Goal: Book appointment/travel/reservation

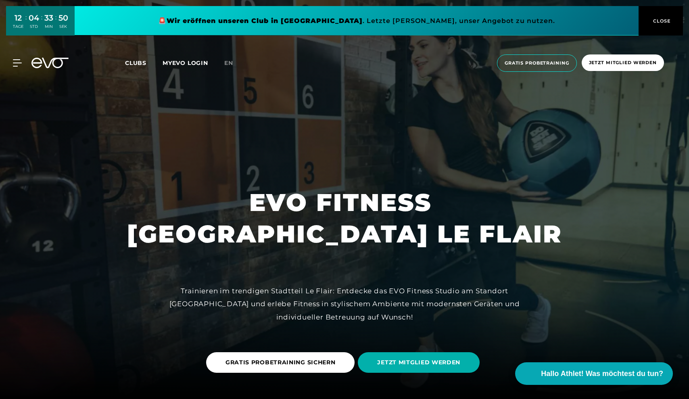
click at [319, 26] on link at bounding box center [357, 20] width 564 height 29
click at [135, 60] on span "Clubs" at bounding box center [135, 62] width 21 height 7
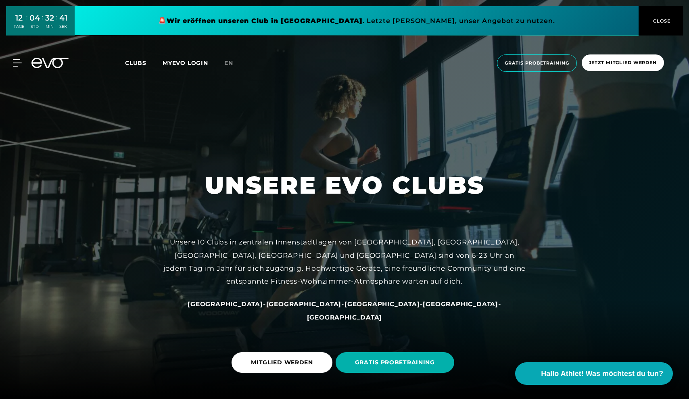
click at [344, 308] on span "[GEOGRAPHIC_DATA]" at bounding box center [381, 304] width 75 height 8
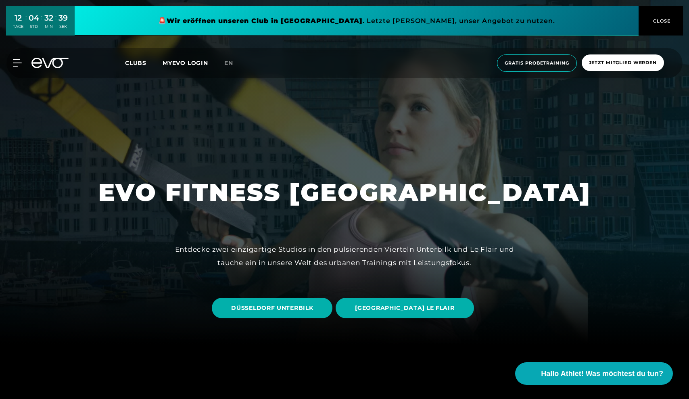
scroll to position [60, 0]
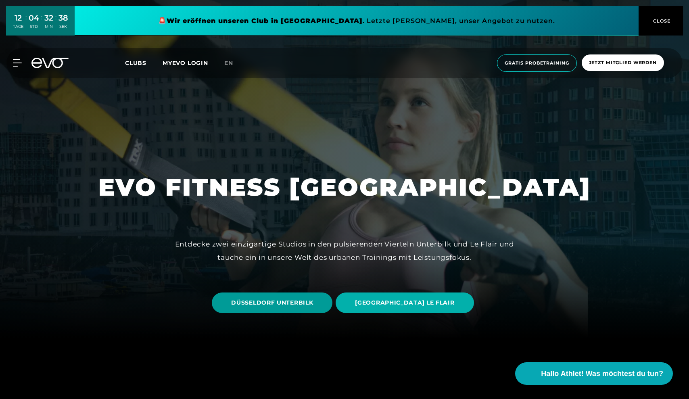
click at [313, 303] on span "DÜSSELDORF UNTERBILK" at bounding box center [272, 302] width 82 height 8
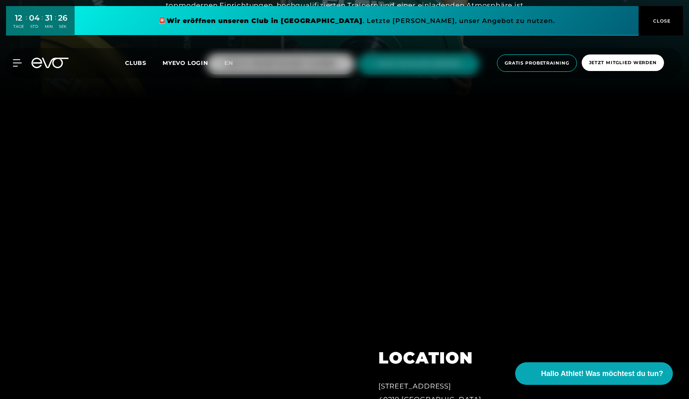
scroll to position [216, 0]
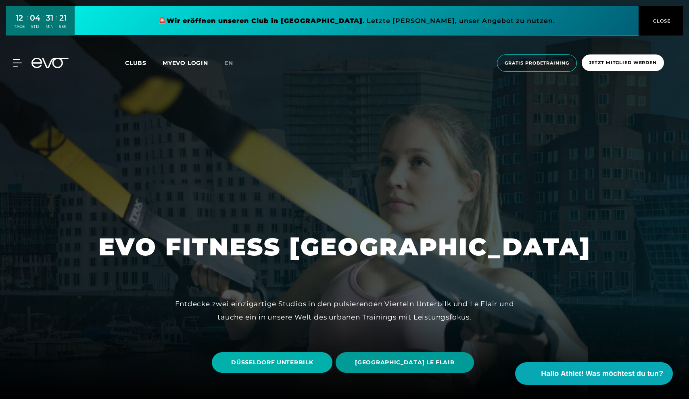
click at [420, 362] on span "[GEOGRAPHIC_DATA] LE FLAIR" at bounding box center [404, 362] width 99 height 8
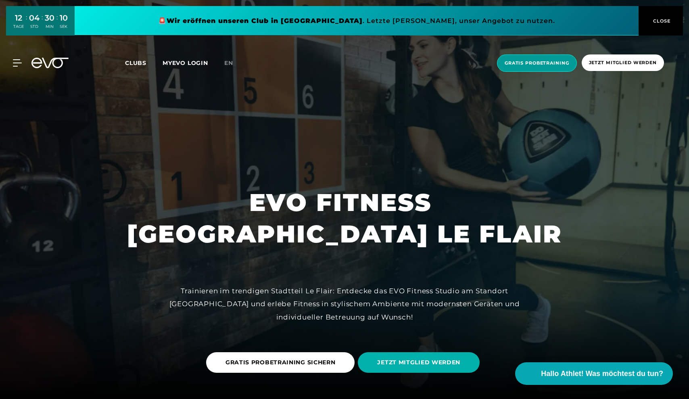
click at [536, 60] on span "Gratis Probetraining" at bounding box center [536, 63] width 65 height 7
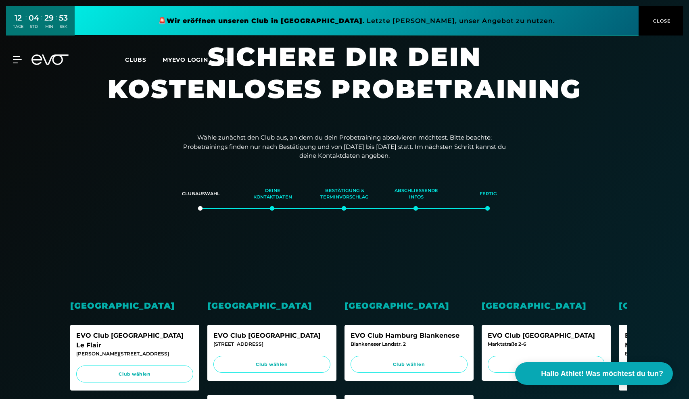
click at [658, 21] on span "CLOSE" at bounding box center [661, 20] width 20 height 7
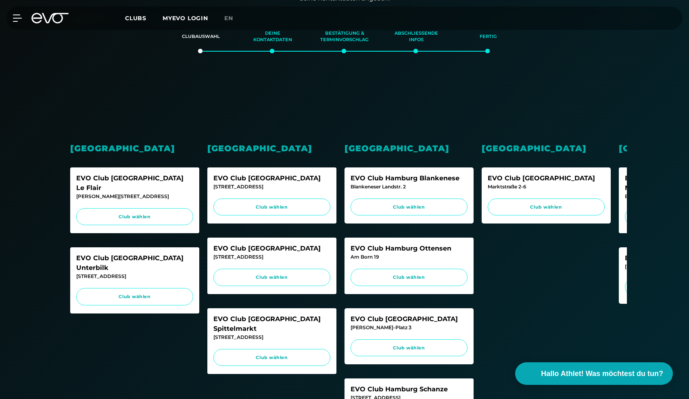
scroll to position [163, 0]
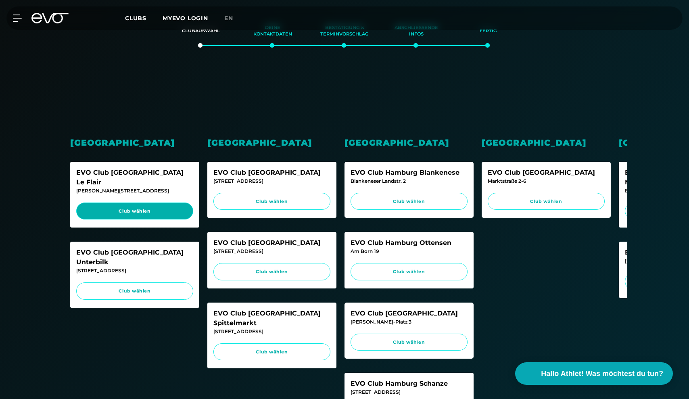
click at [144, 208] on span "Club wählen" at bounding box center [135, 211] width 102 height 7
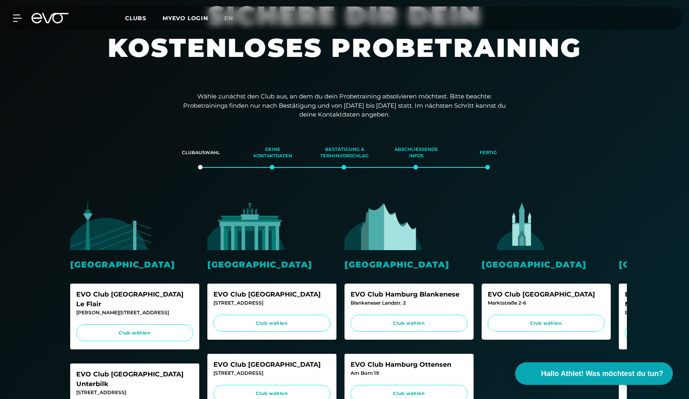
scroll to position [44, 0]
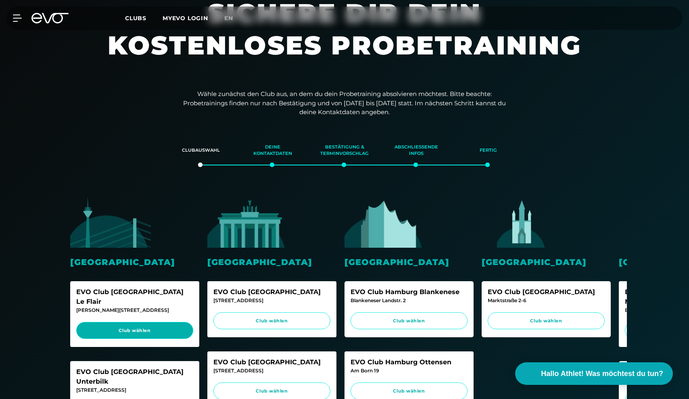
click at [144, 327] on span "Club wählen" at bounding box center [135, 330] width 102 height 7
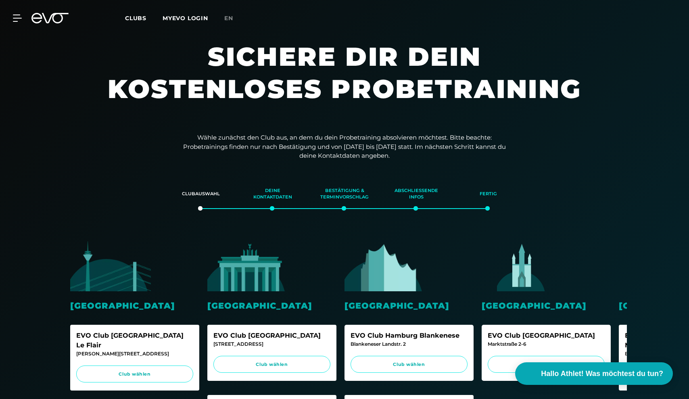
scroll to position [0, 0]
click at [131, 23] on div "MyEVO Login Über EVO Mitgliedschaften Probetraining TAGESPASS EVO Studios Düsse…" at bounding box center [344, 17] width 685 height 23
click at [135, 20] on span "Clubs" at bounding box center [135, 18] width 21 height 7
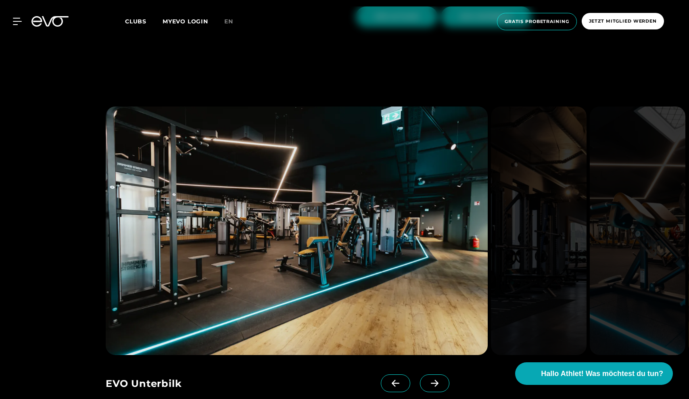
scroll to position [1618, 0]
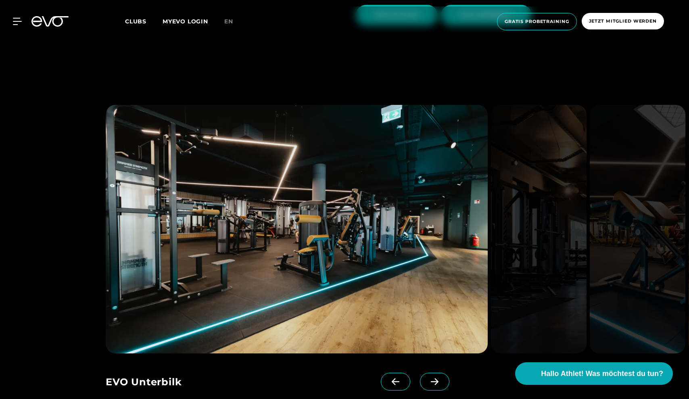
click at [439, 378] on icon at bounding box center [434, 381] width 14 height 7
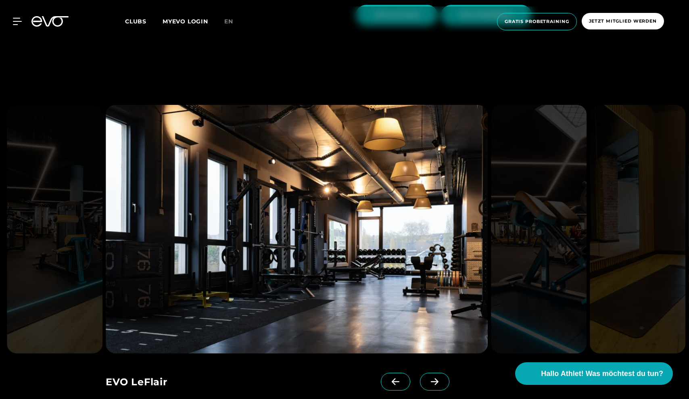
click at [439, 378] on icon at bounding box center [434, 381] width 14 height 7
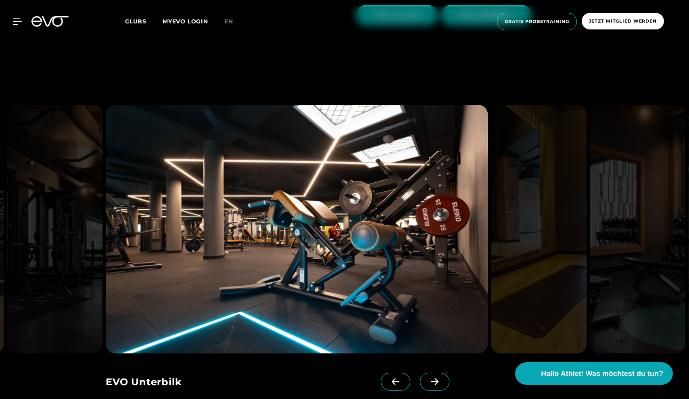
click at [439, 378] on icon at bounding box center [434, 381] width 14 height 7
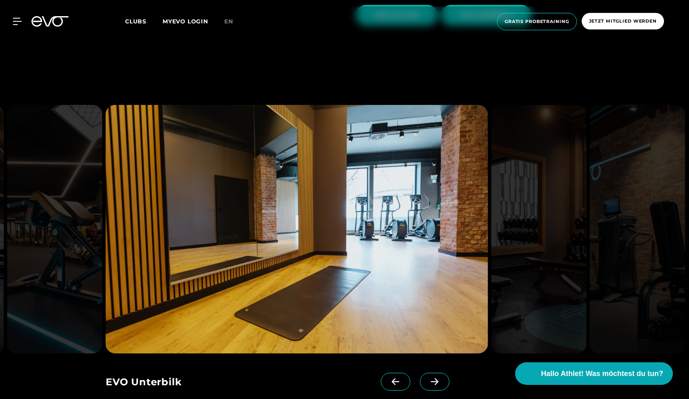
click at [439, 378] on icon at bounding box center [434, 381] width 14 height 7
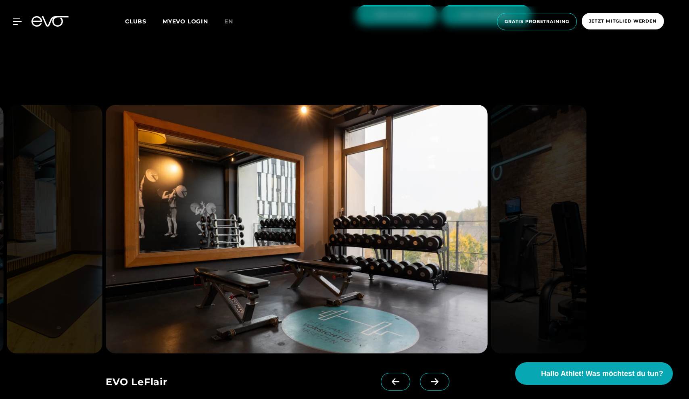
click at [439, 378] on icon at bounding box center [434, 381] width 14 height 7
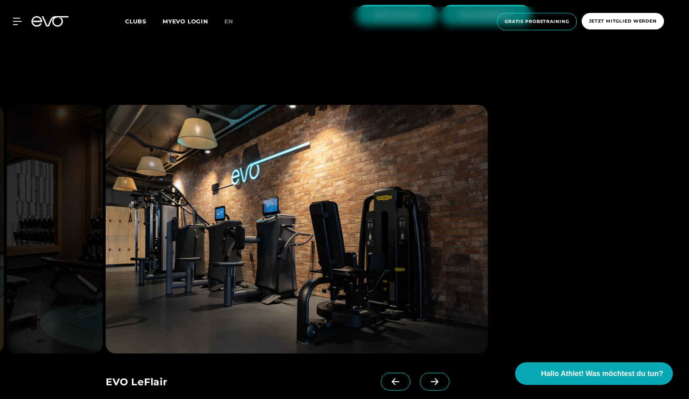
click at [439, 378] on icon at bounding box center [434, 381] width 14 height 7
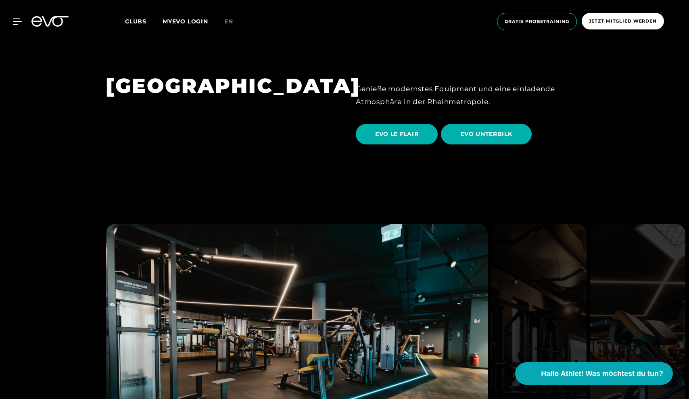
scroll to position [1447, 0]
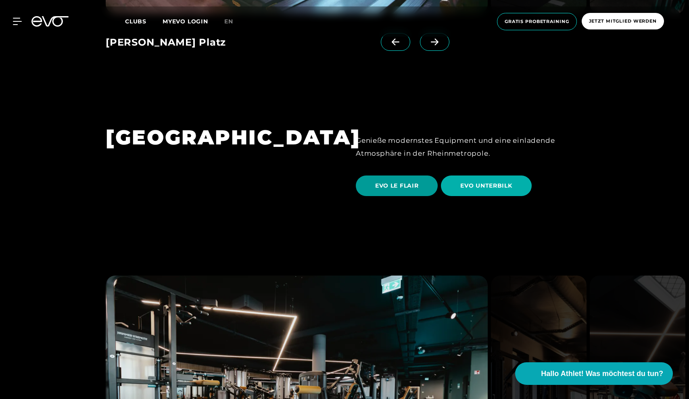
click at [393, 175] on span "EVO LE FLAIR" at bounding box center [397, 185] width 82 height 21
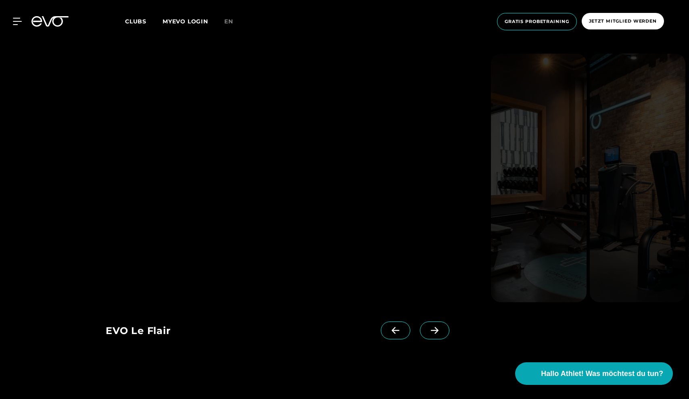
scroll to position [816, 0]
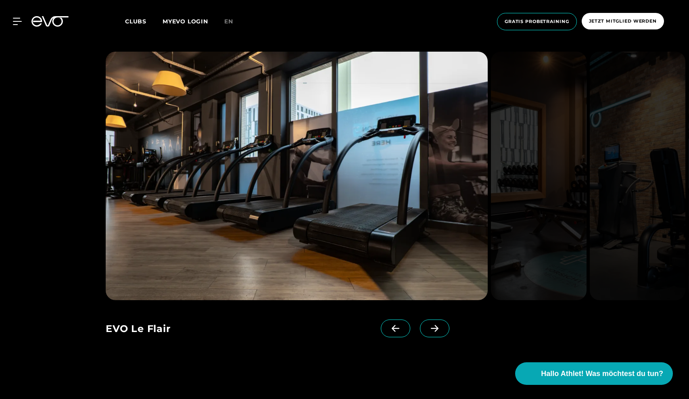
click at [439, 329] on icon at bounding box center [434, 328] width 14 height 7
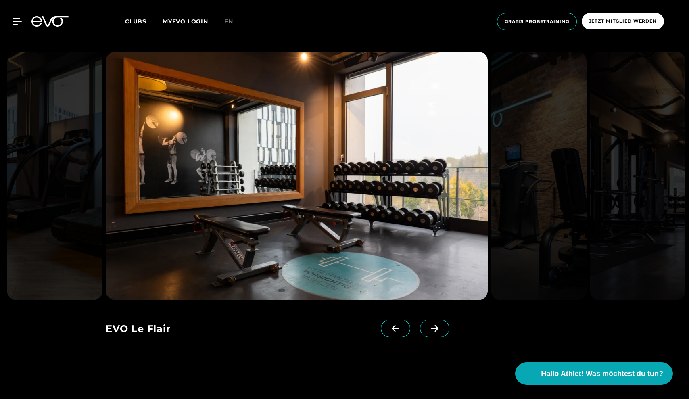
click at [439, 329] on icon at bounding box center [434, 328] width 14 height 7
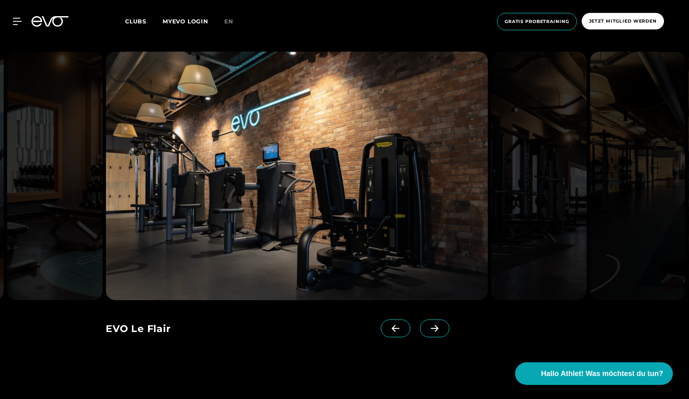
click at [439, 329] on icon at bounding box center [434, 328] width 14 height 7
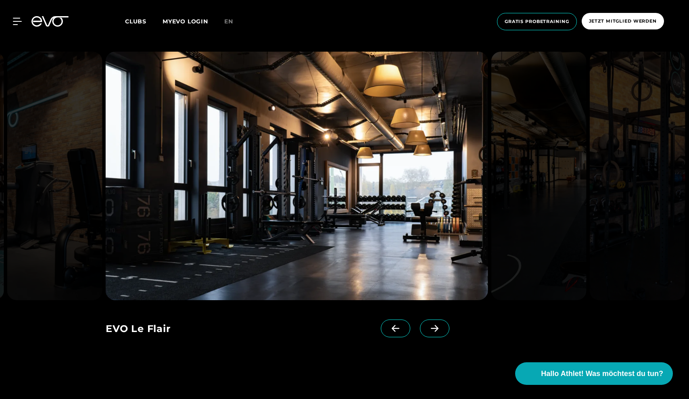
click at [439, 329] on icon at bounding box center [434, 328] width 14 height 7
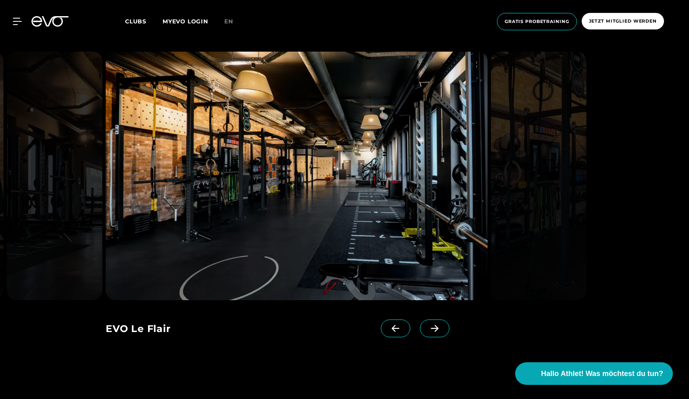
click at [439, 329] on icon at bounding box center [434, 328] width 14 height 7
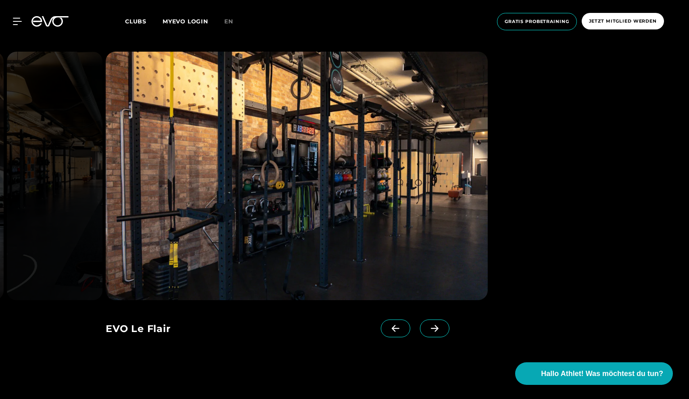
click at [439, 329] on icon at bounding box center [434, 328] width 14 height 7
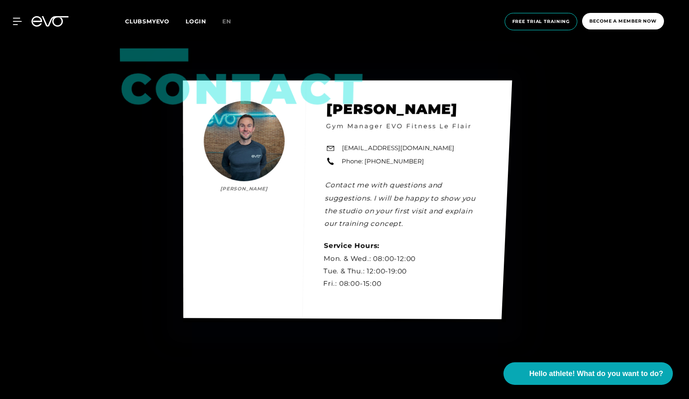
scroll to position [2253, 0]
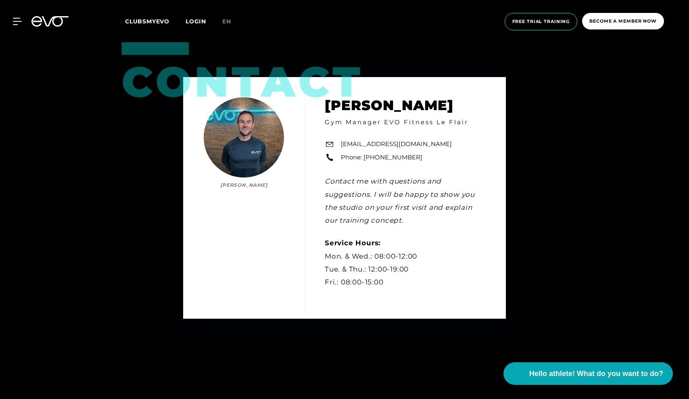
click at [148, 22] on span "CLUBSMYEVO" at bounding box center [147, 21] width 44 height 7
